Goal: Task Accomplishment & Management: Use online tool/utility

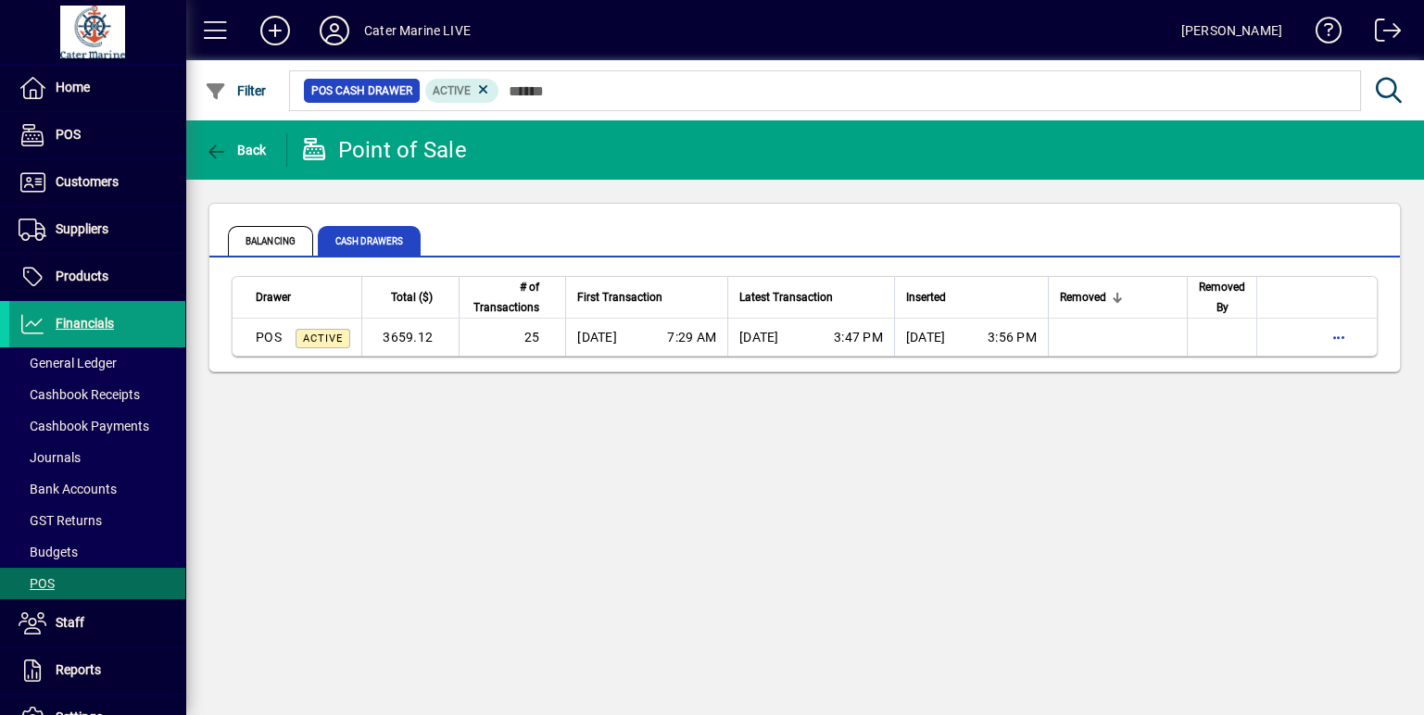
click at [342, 40] on icon at bounding box center [334, 31] width 37 height 30
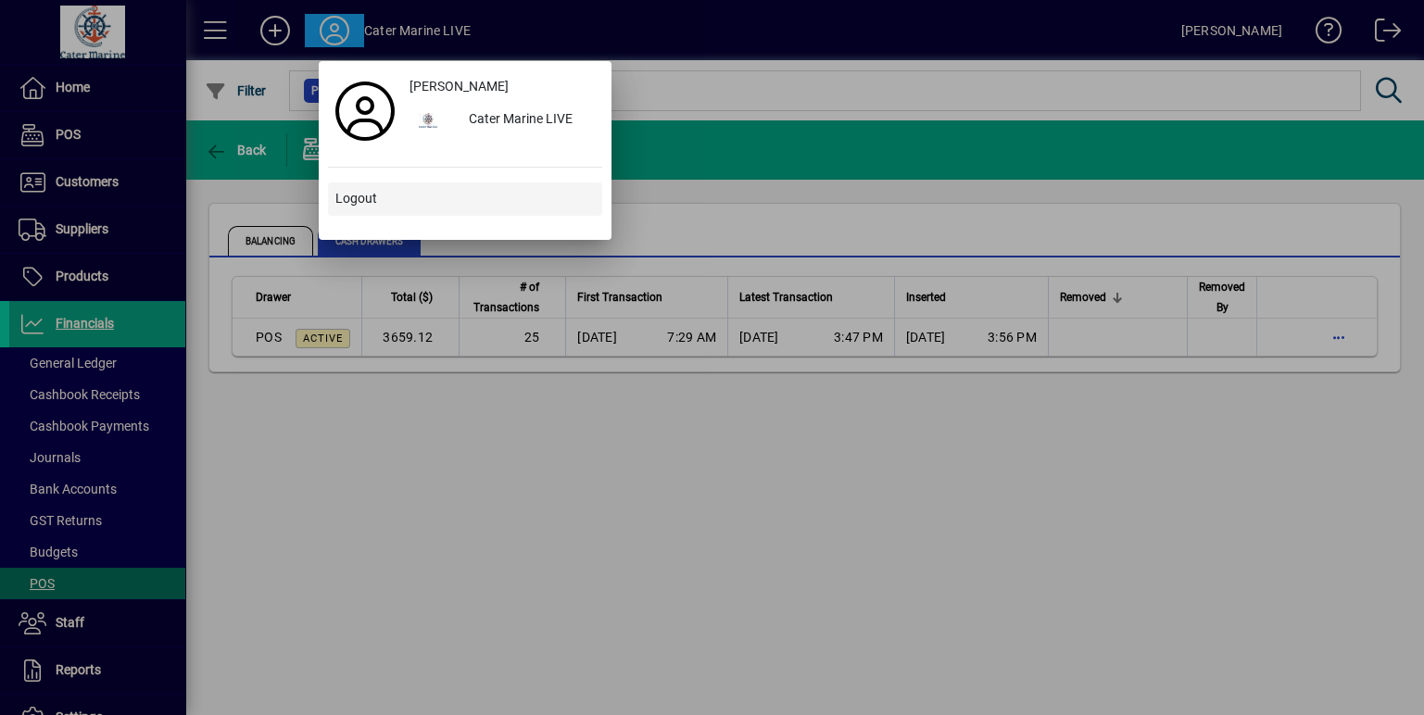
click at [359, 192] on span "Logout" at bounding box center [356, 198] width 42 height 19
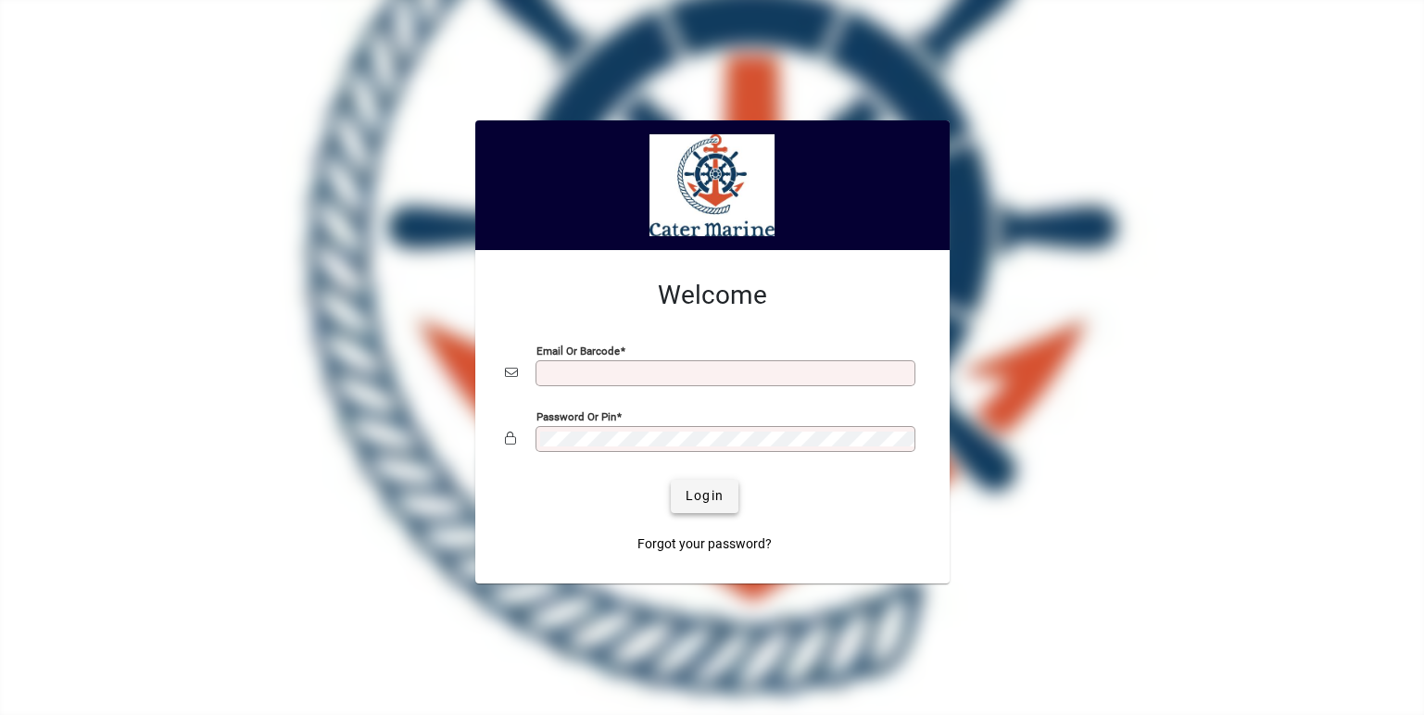
type input "**********"
click at [708, 501] on span "Login" at bounding box center [705, 495] width 38 height 19
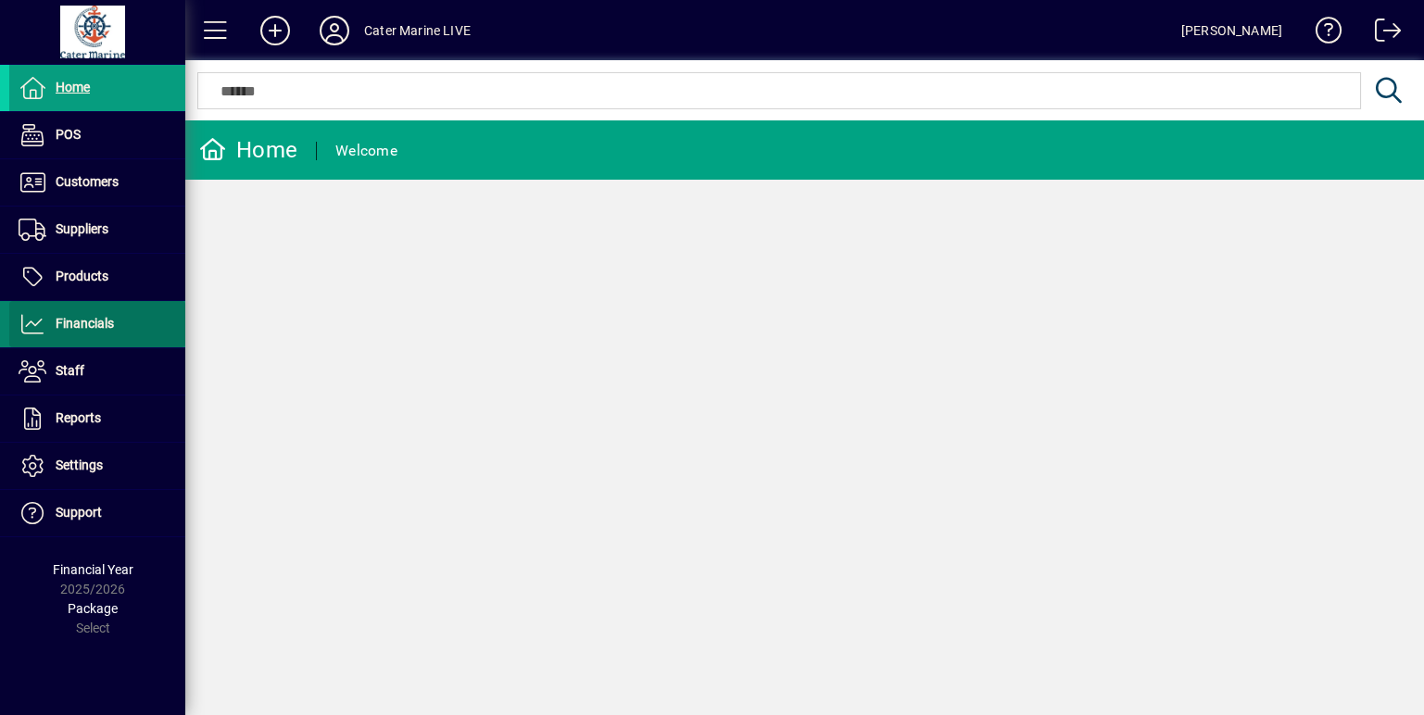
click at [104, 316] on span "Financials" at bounding box center [85, 323] width 58 height 15
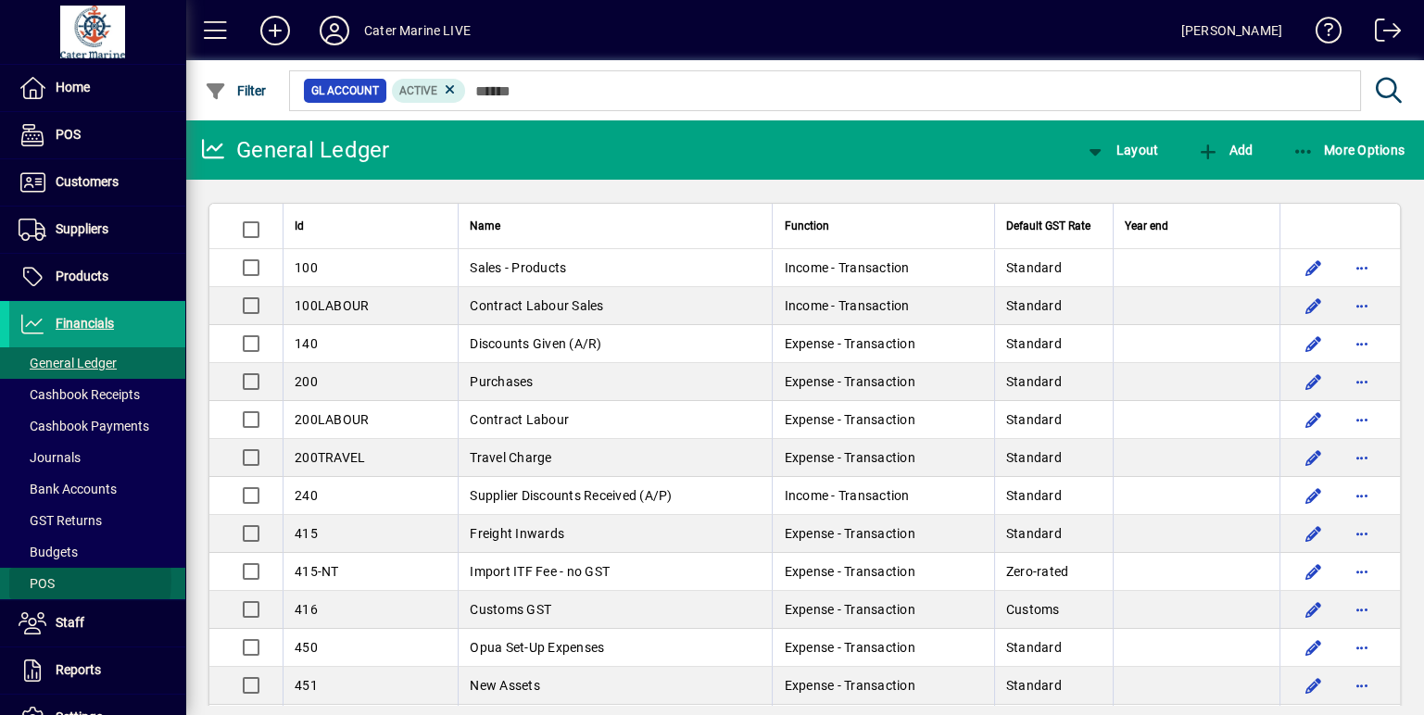
click at [35, 579] on span "POS" at bounding box center [37, 583] width 36 height 15
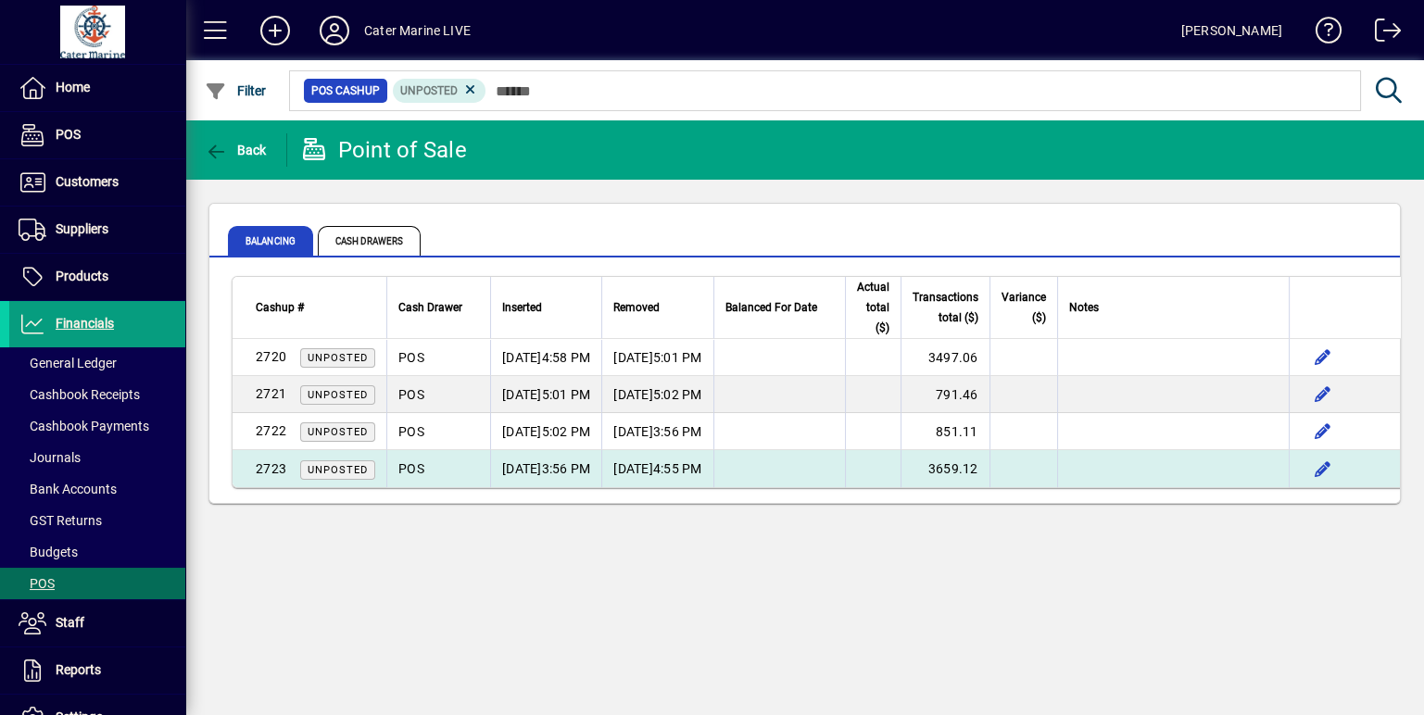
click at [845, 478] on td at bounding box center [779, 468] width 132 height 37
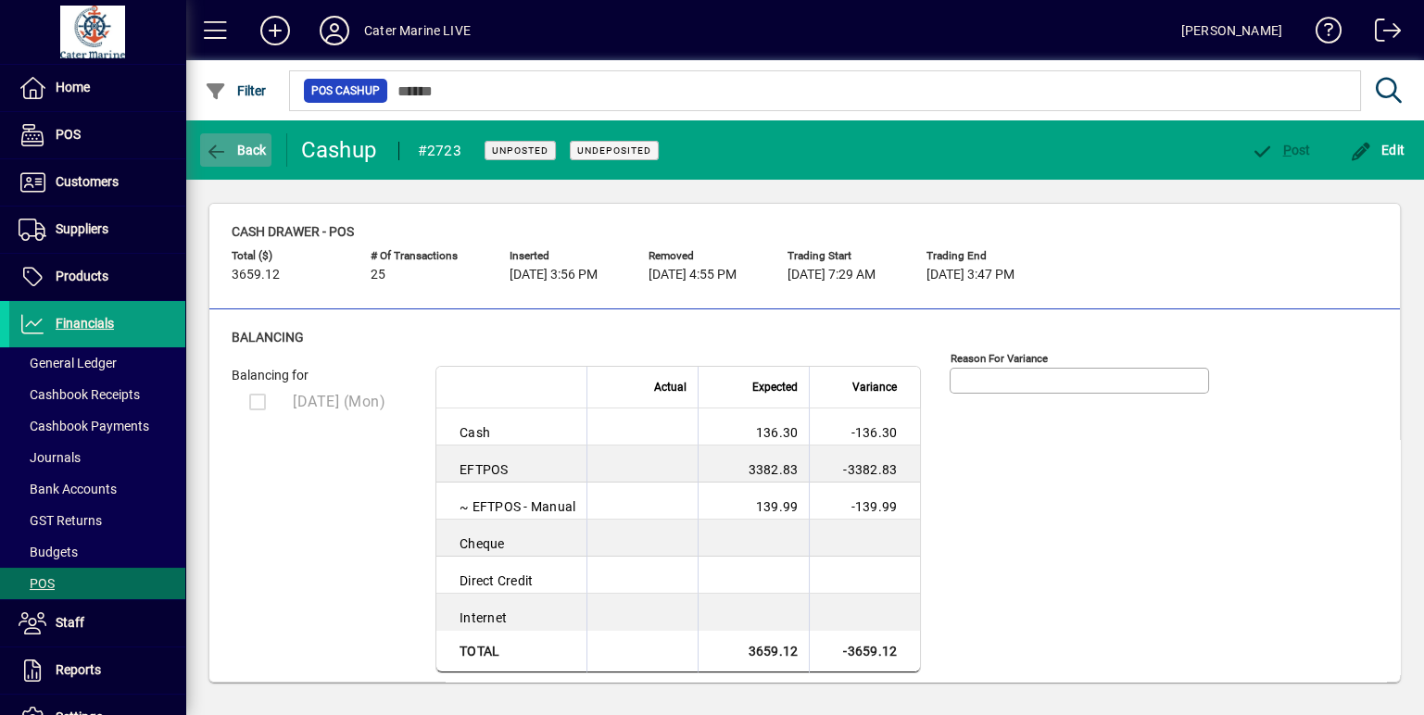
click at [245, 158] on span "button" at bounding box center [235, 150] width 71 height 44
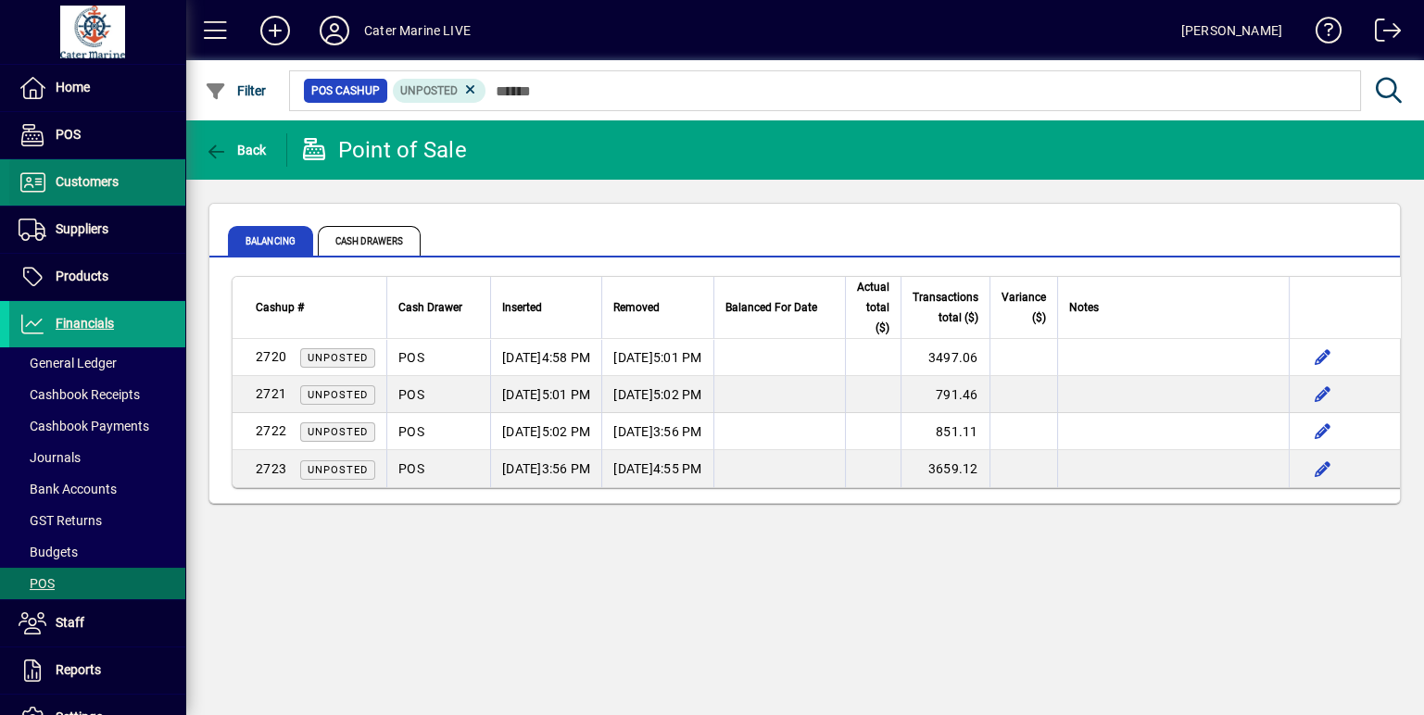
drag, startPoint x: 59, startPoint y: 182, endPoint x: 145, endPoint y: 178, distance: 86.3
click at [59, 182] on span "Customers" at bounding box center [87, 181] width 63 height 15
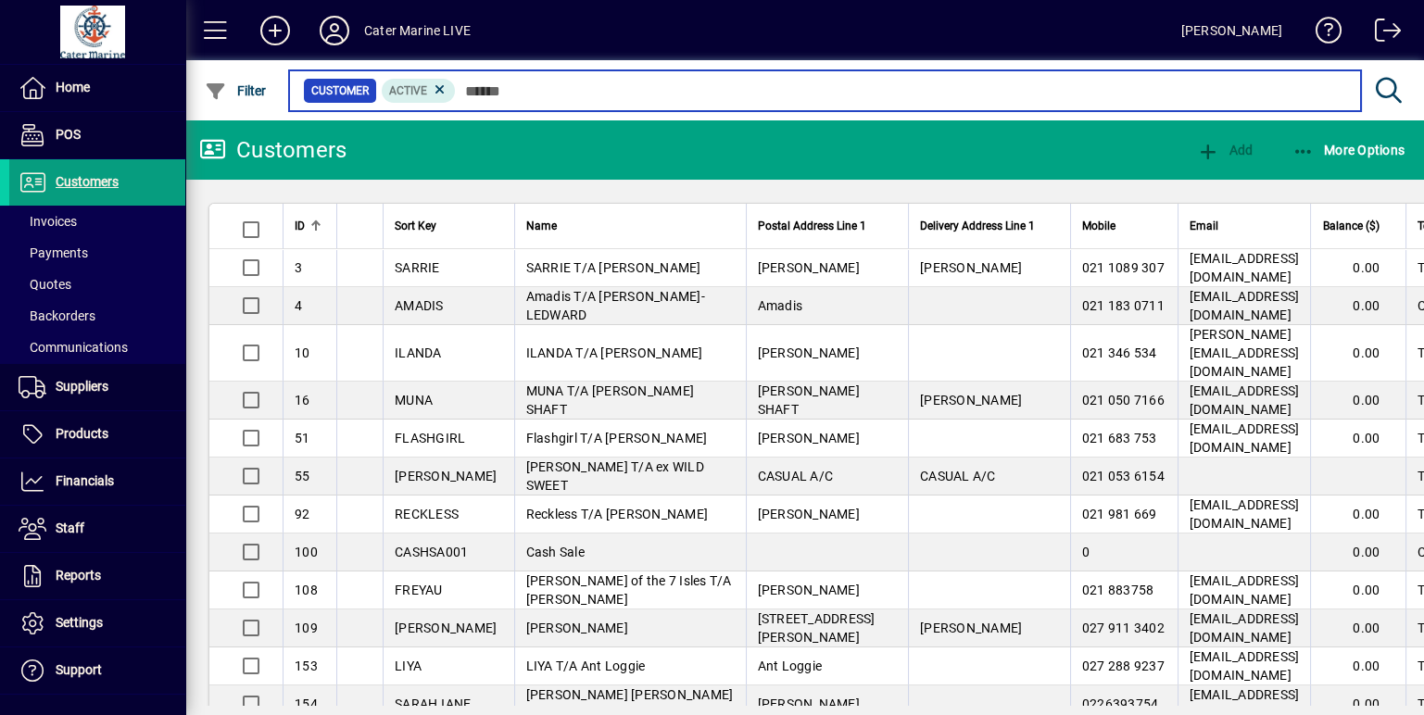
click at [497, 85] on input "text" at bounding box center [901, 91] width 890 height 26
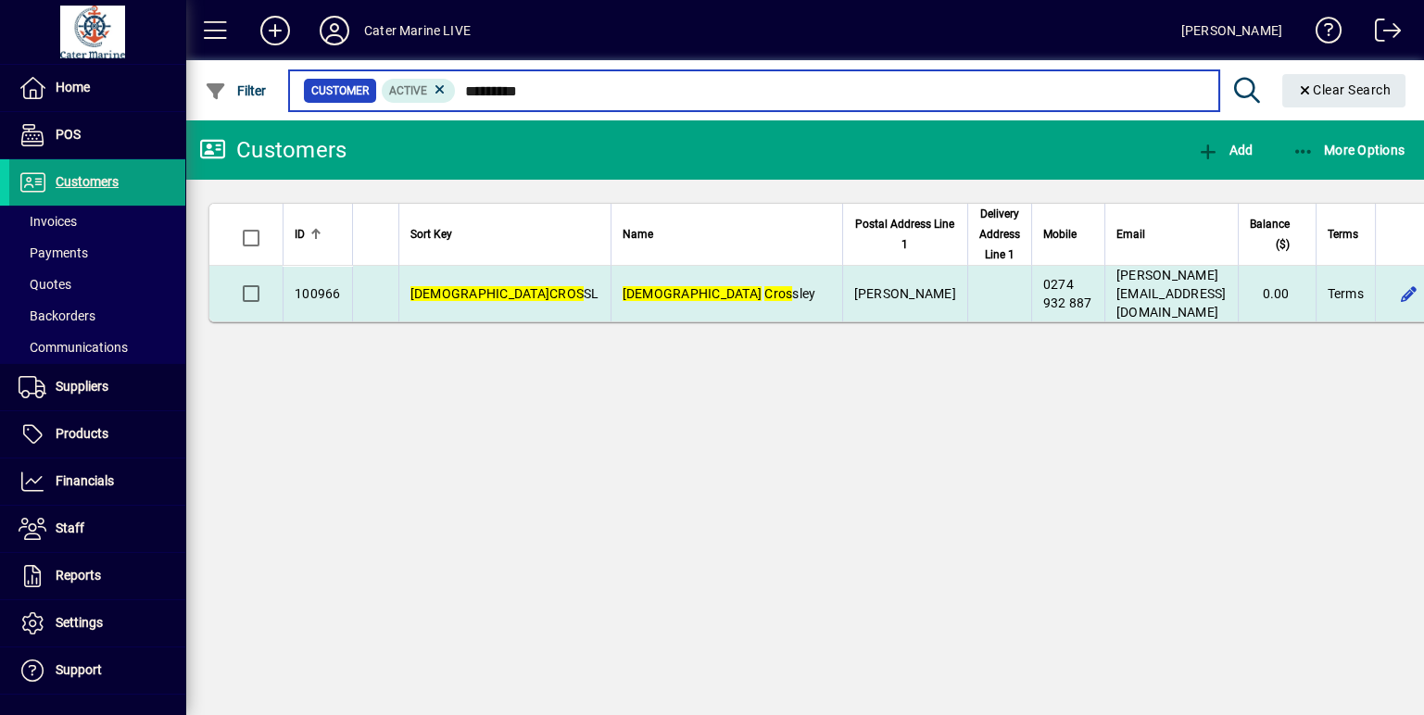
type input "*********"
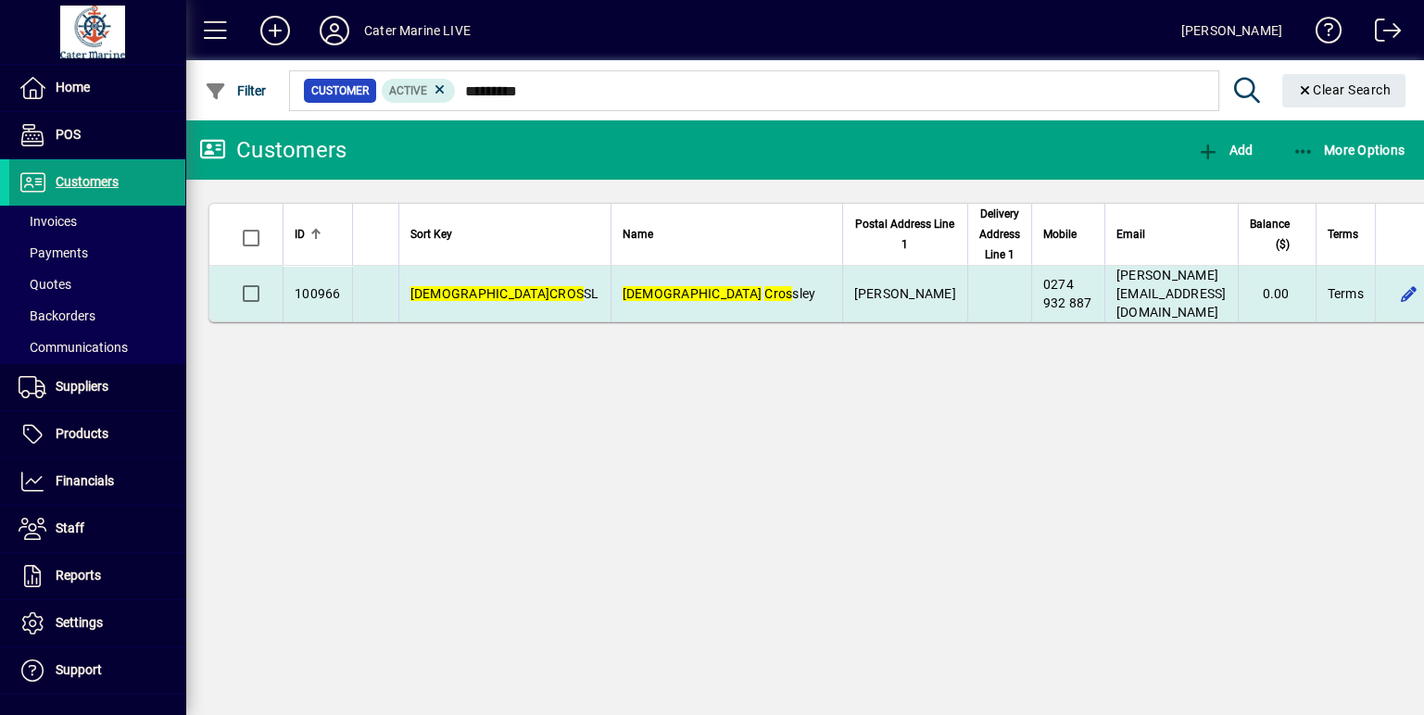
click at [663, 287] on td "[DEMOGRAPHIC_DATA] [PERSON_NAME]" at bounding box center [727, 294] width 232 height 56
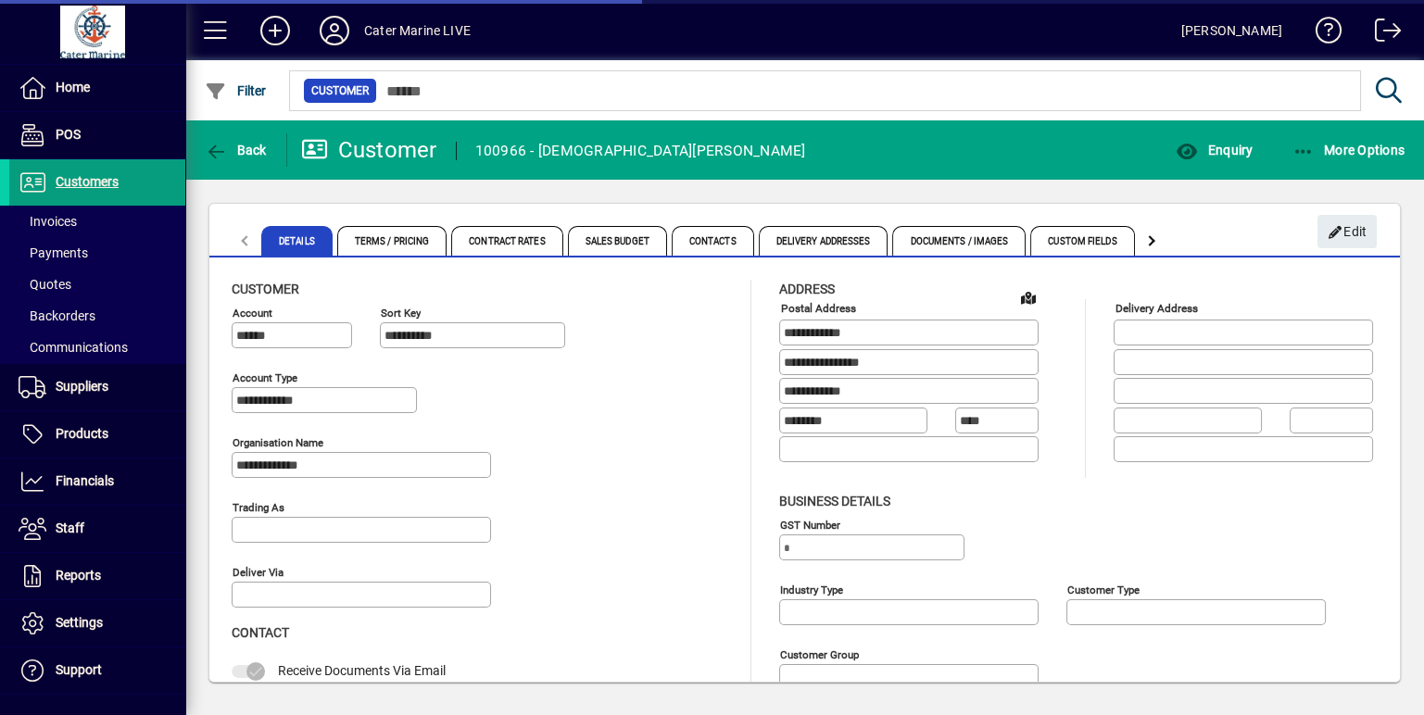
type input "**********"
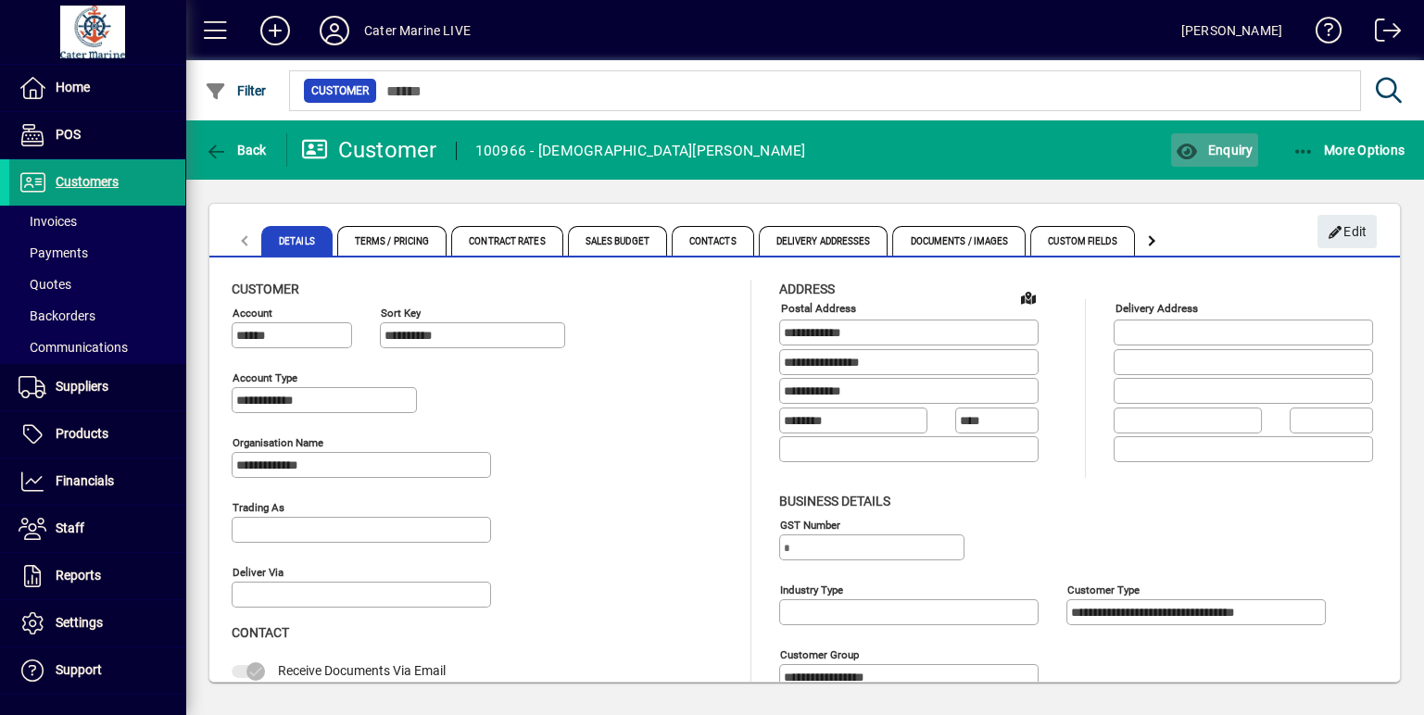
click at [1229, 129] on span "button" at bounding box center [1214, 150] width 86 height 44
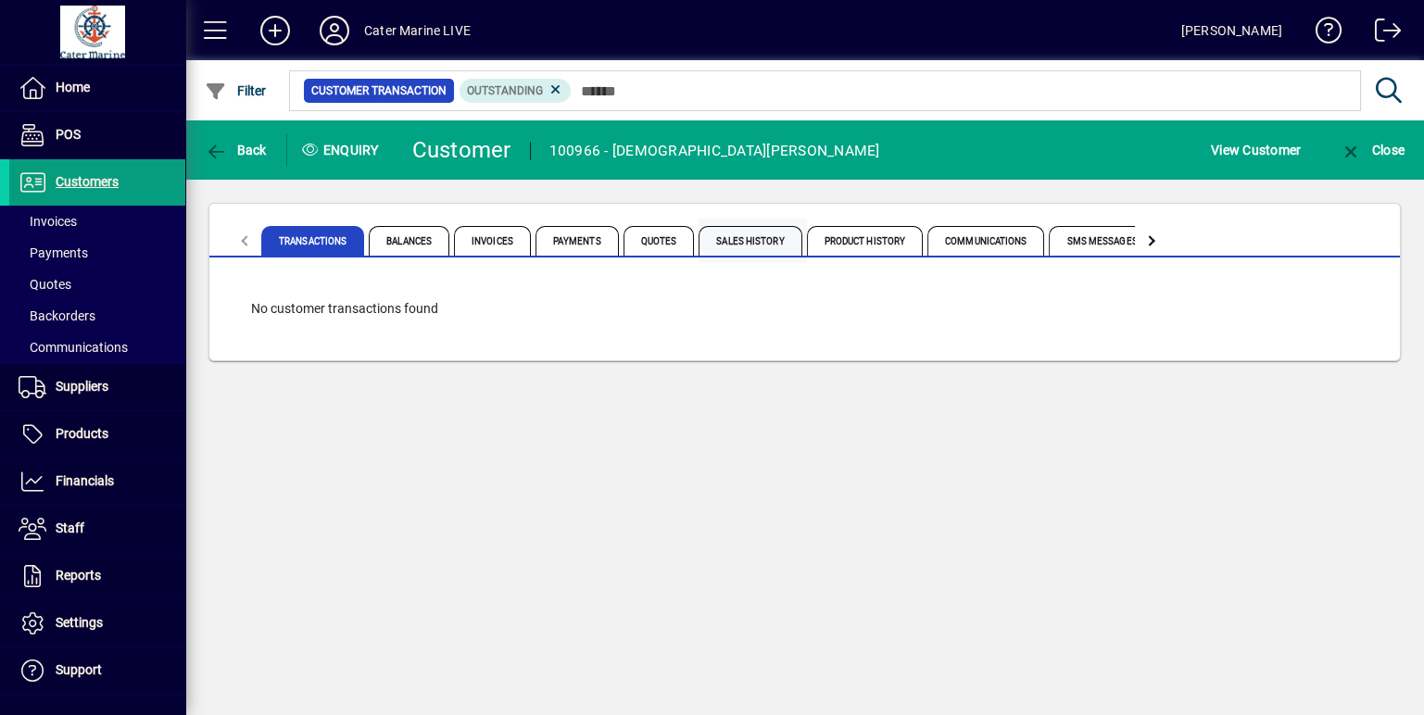
click at [778, 254] on span "Sales History" at bounding box center [750, 241] width 103 height 30
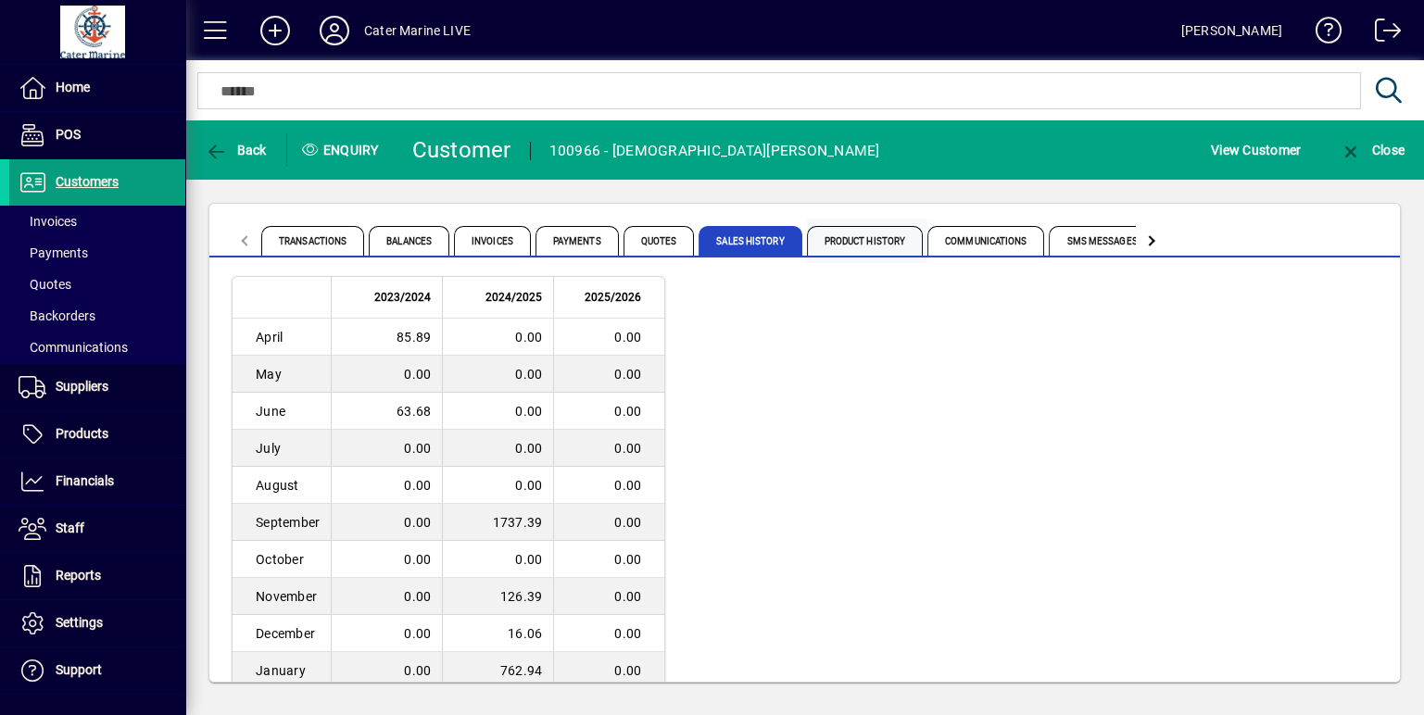
click at [846, 246] on span "Product History" at bounding box center [865, 241] width 117 height 30
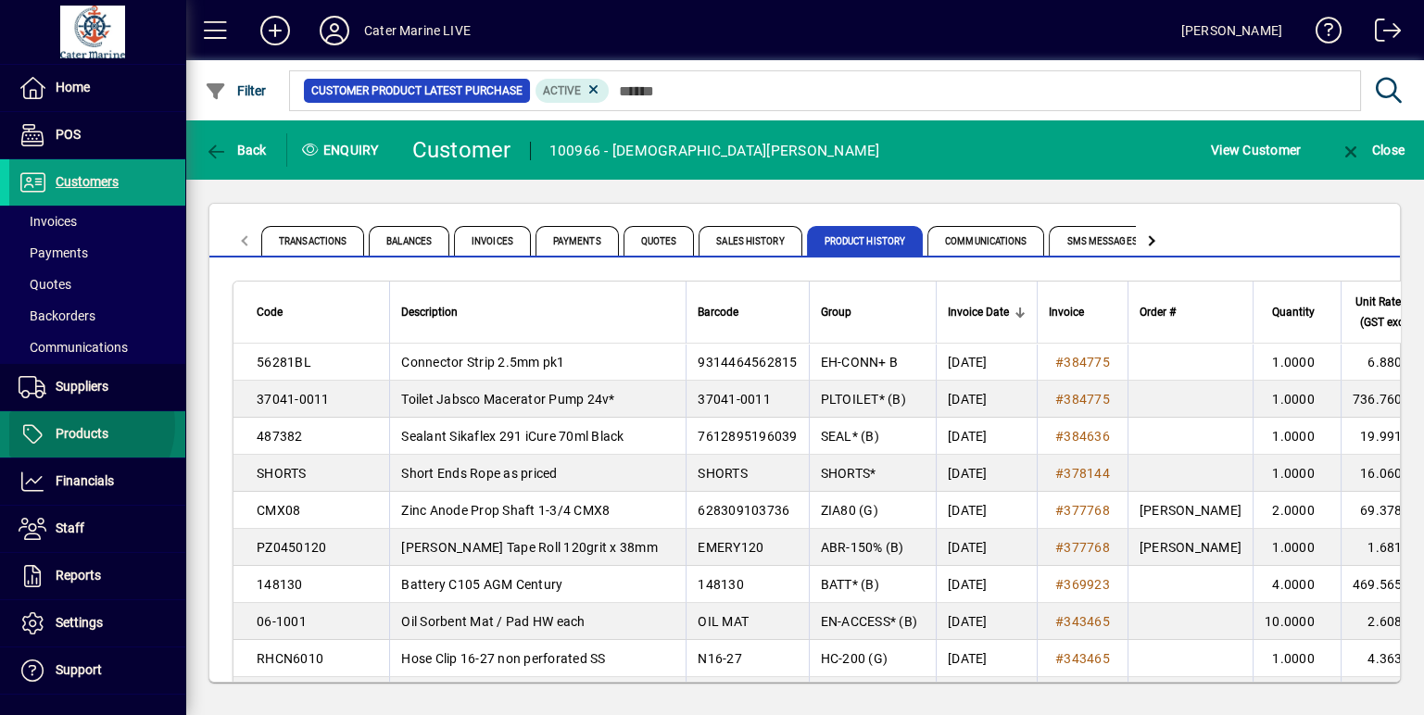
click at [80, 424] on span "Products" at bounding box center [58, 434] width 99 height 22
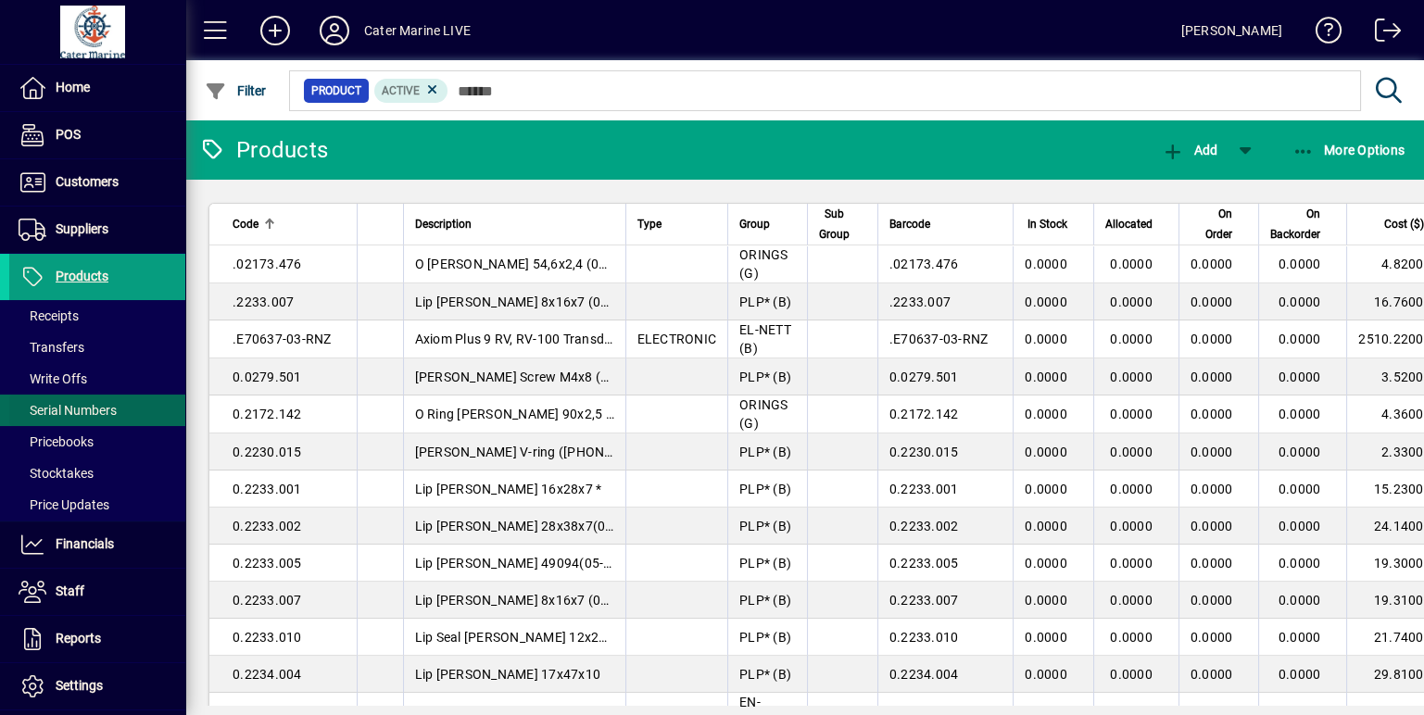
click at [93, 388] on span at bounding box center [97, 410] width 176 height 44
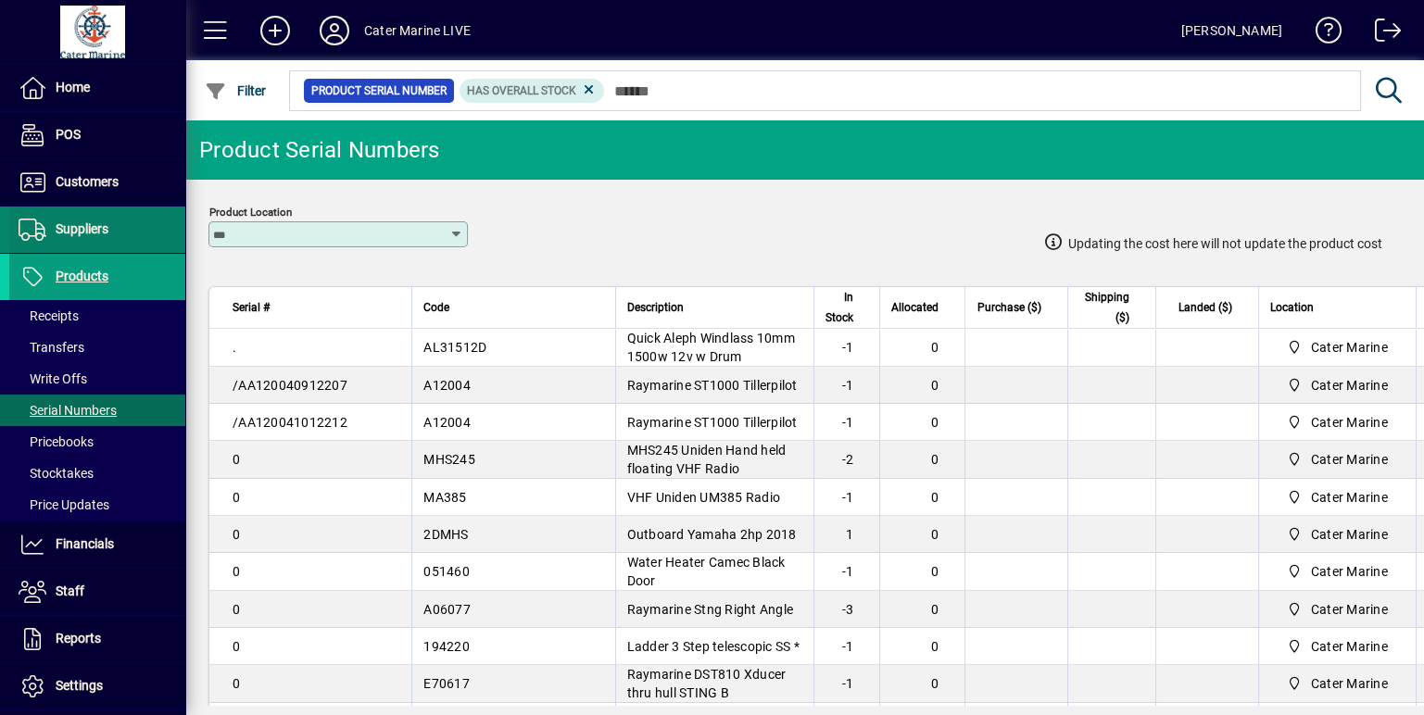
click at [98, 232] on span "Suppliers" at bounding box center [82, 228] width 53 height 15
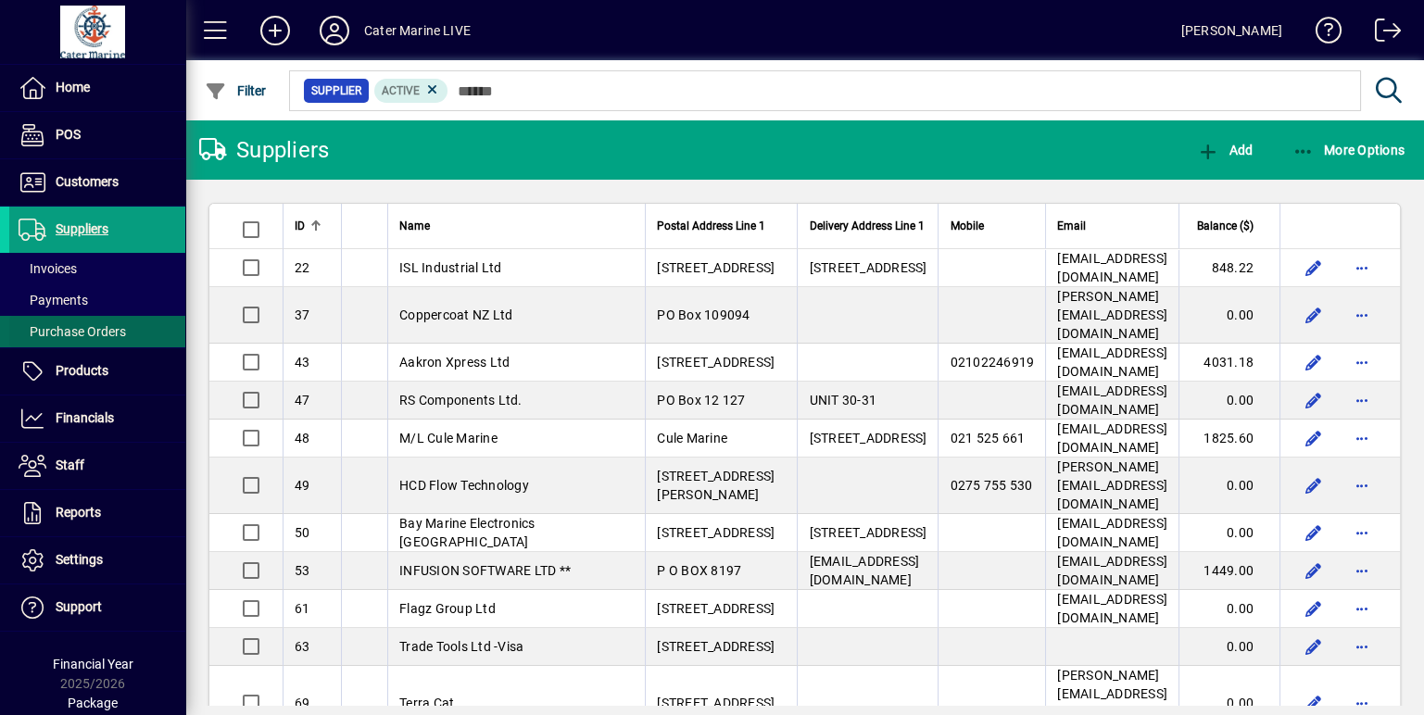
click at [98, 334] on span "Purchase Orders" at bounding box center [72, 331] width 107 height 15
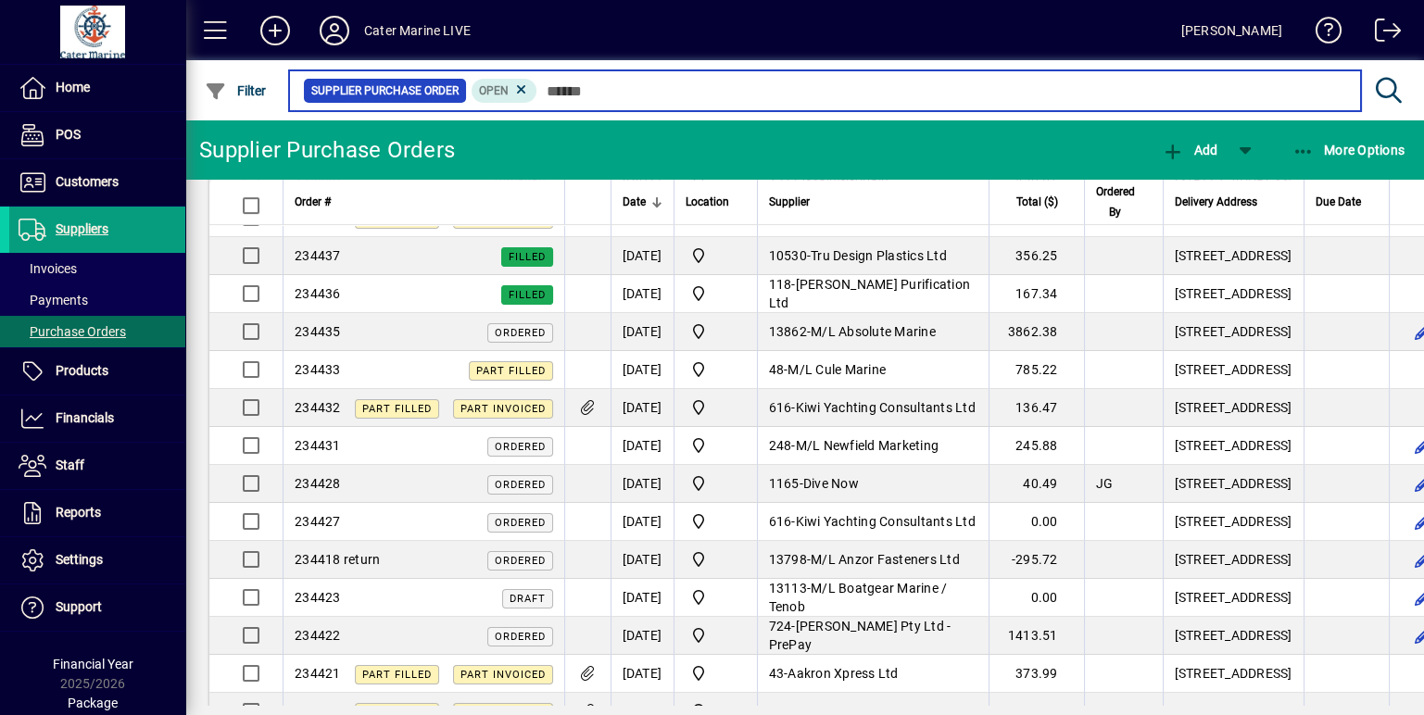
scroll to position [1235, 0]
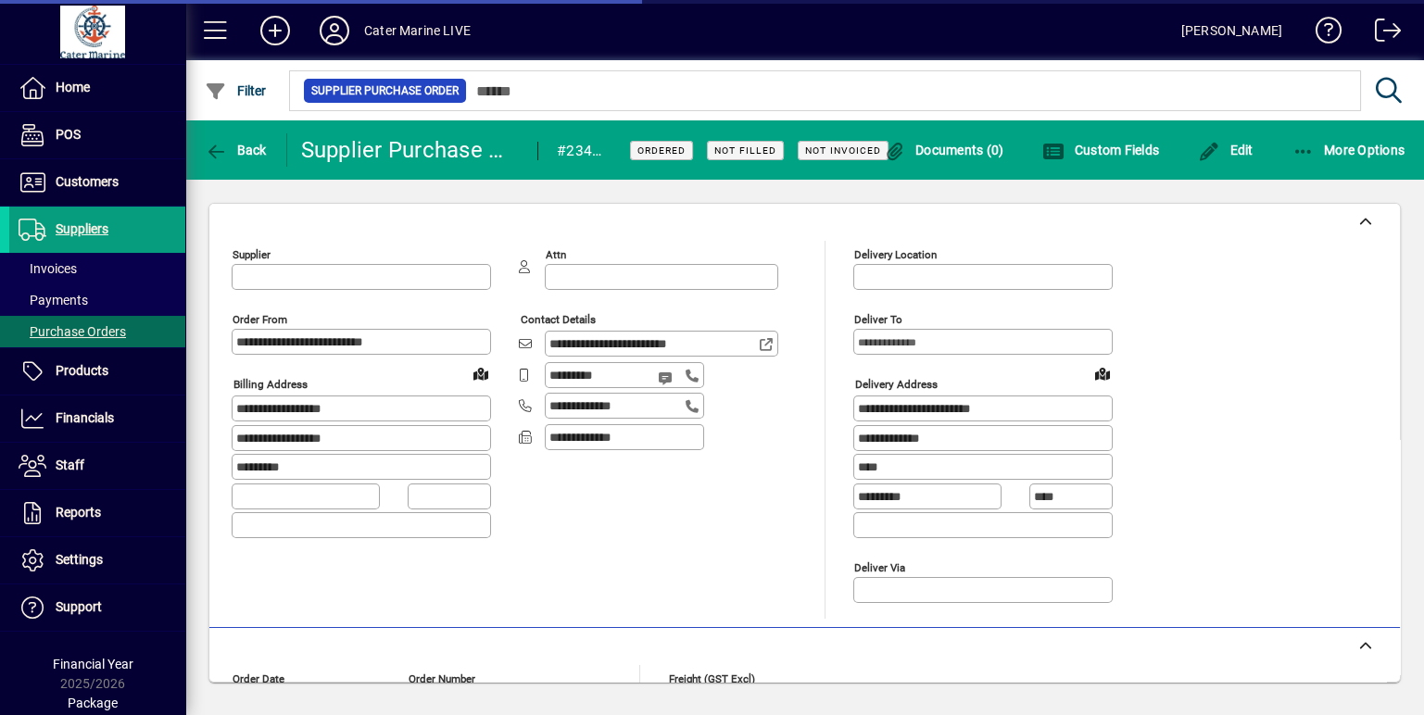
type input "**********"
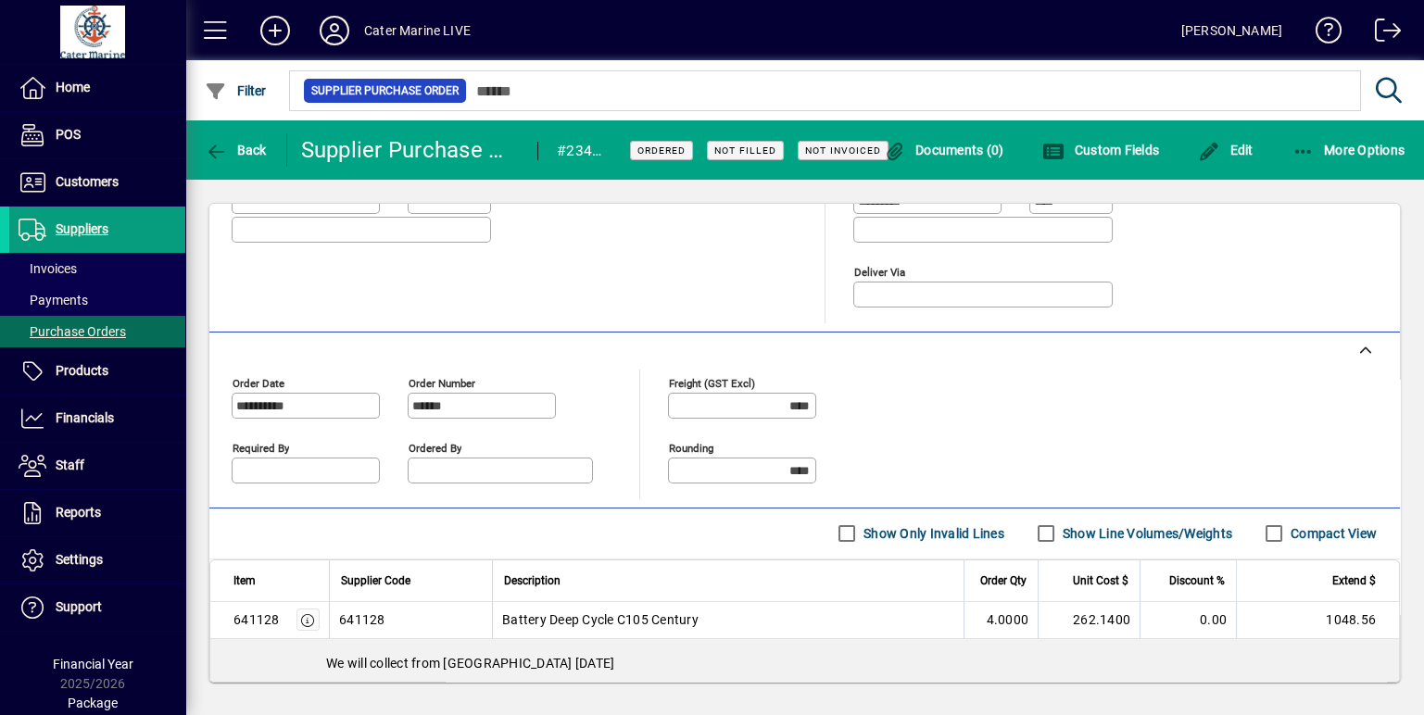
scroll to position [400, 0]
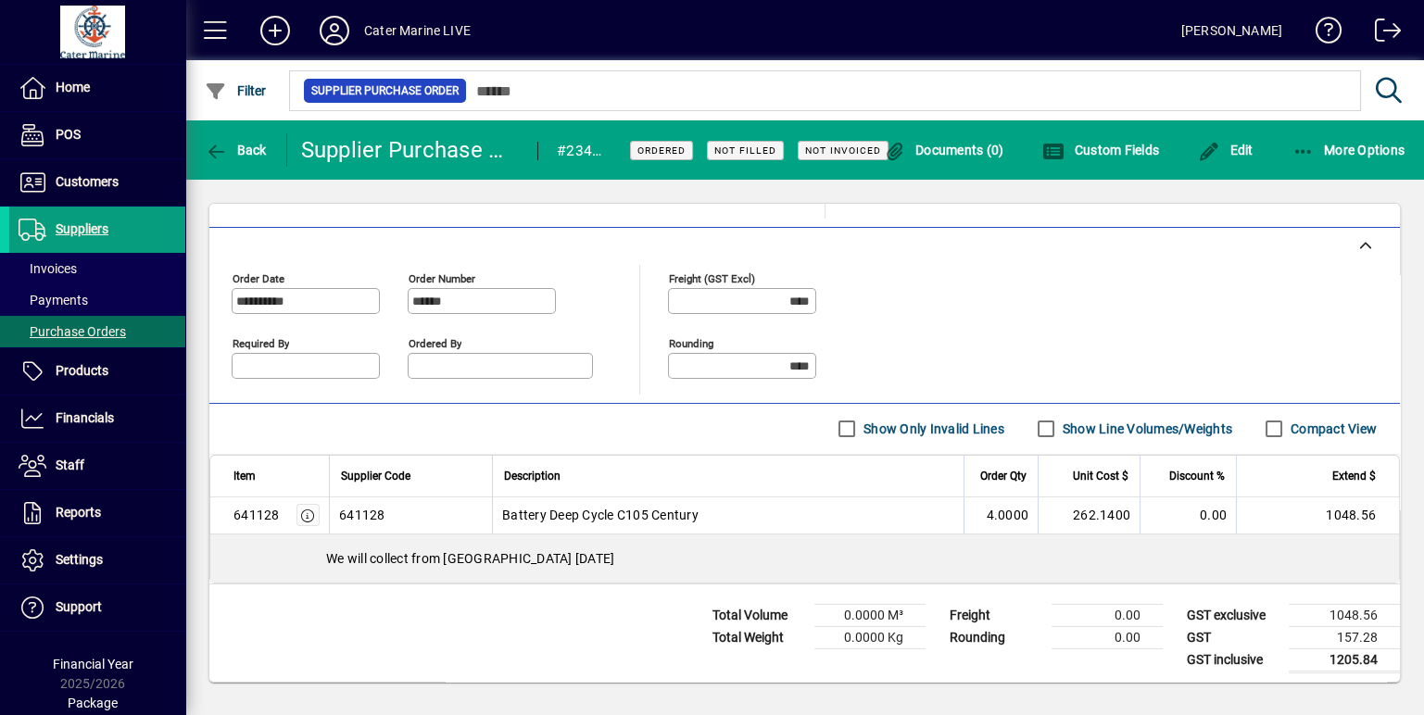
drag, startPoint x: 389, startPoint y: 509, endPoint x: 341, endPoint y: 514, distance: 48.5
click at [341, 514] on td "641128" at bounding box center [410, 516] width 163 height 37
copy td "641128"
